Goal: Information Seeking & Learning: Find specific fact

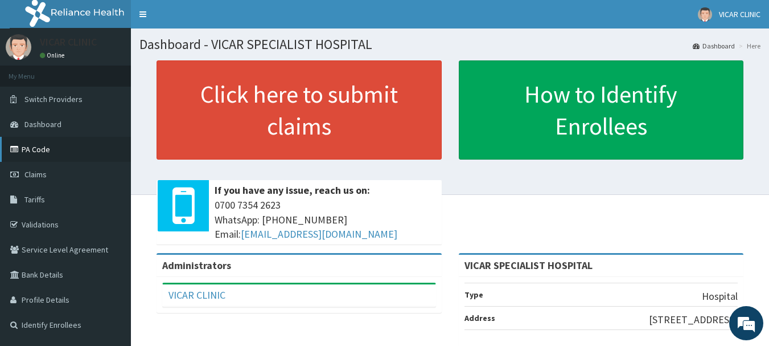
click at [66, 153] on link "PA Code" at bounding box center [65, 149] width 131 height 25
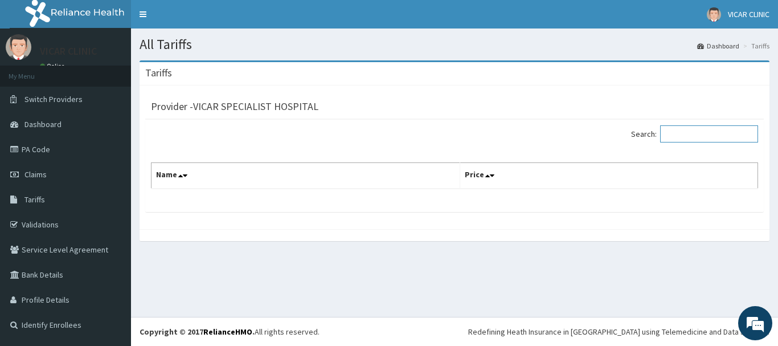
click at [695, 135] on input "Search:" at bounding box center [709, 133] width 98 height 17
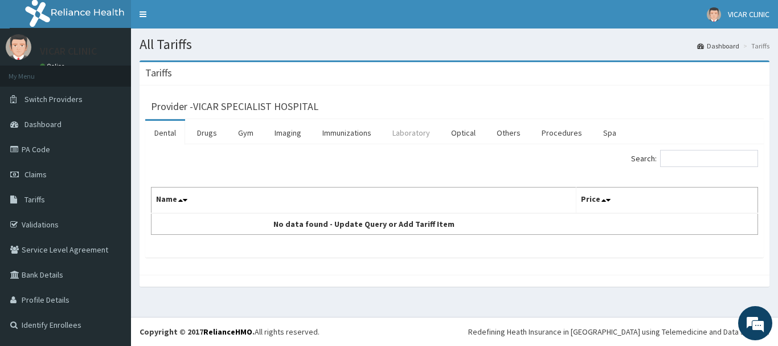
drag, startPoint x: 404, startPoint y: 135, endPoint x: 410, endPoint y: 137, distance: 6.4
click at [404, 135] on link "Laboratory" at bounding box center [411, 133] width 56 height 24
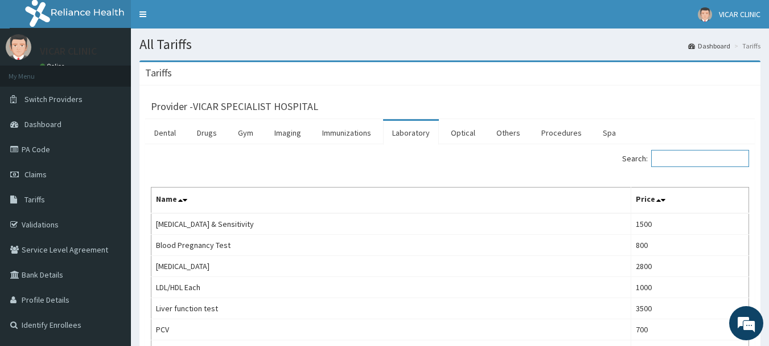
click at [700, 159] on input "Search:" at bounding box center [700, 158] width 98 height 17
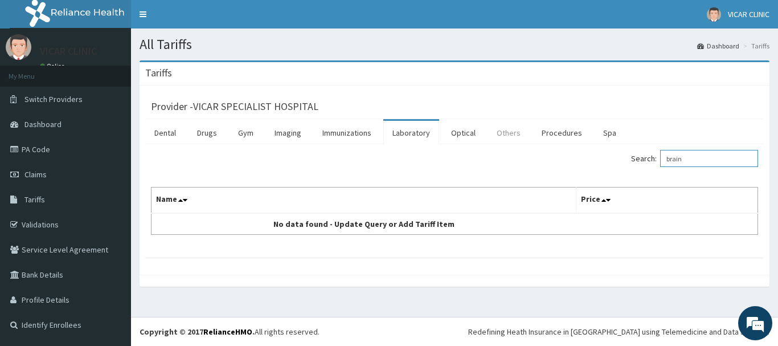
type input "brain"
click at [521, 130] on link "Others" at bounding box center [508, 133] width 42 height 24
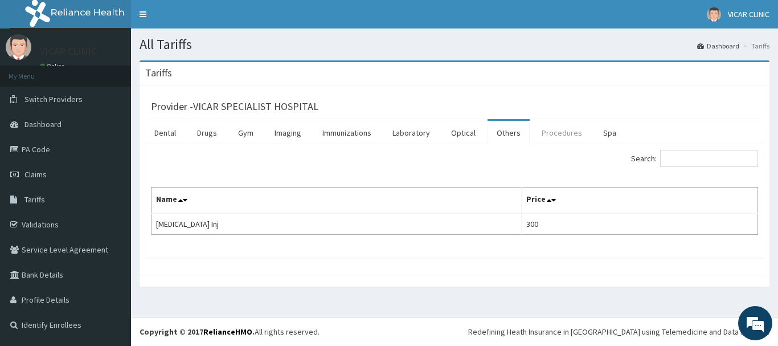
click at [563, 131] on link "Procedures" at bounding box center [561, 133] width 59 height 24
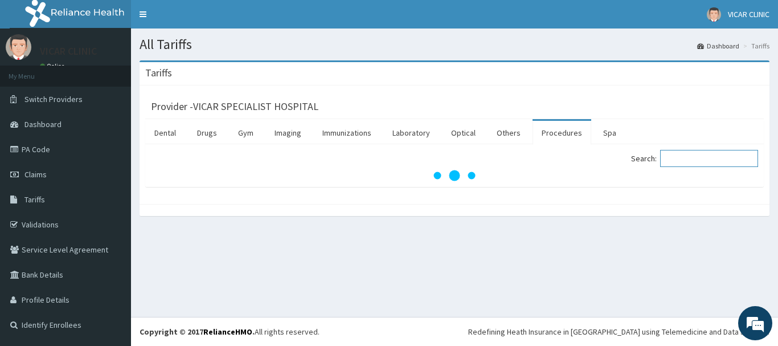
click at [713, 161] on input "Search:" at bounding box center [709, 158] width 98 height 17
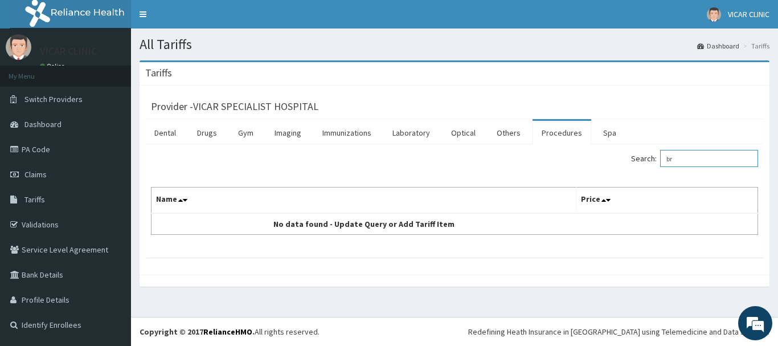
type input "b"
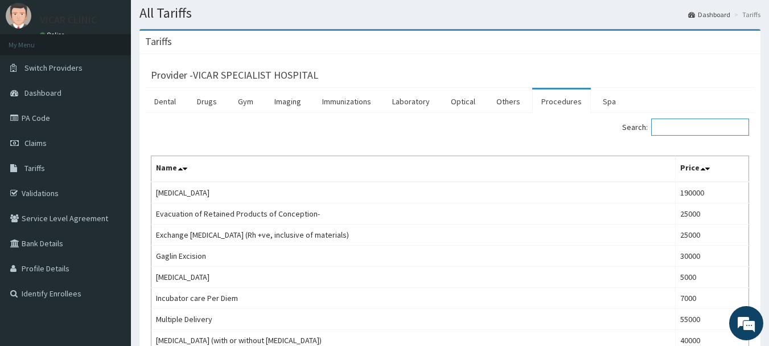
scroll to position [57, 0]
